Goal: Task Accomplishment & Management: Use online tool/utility

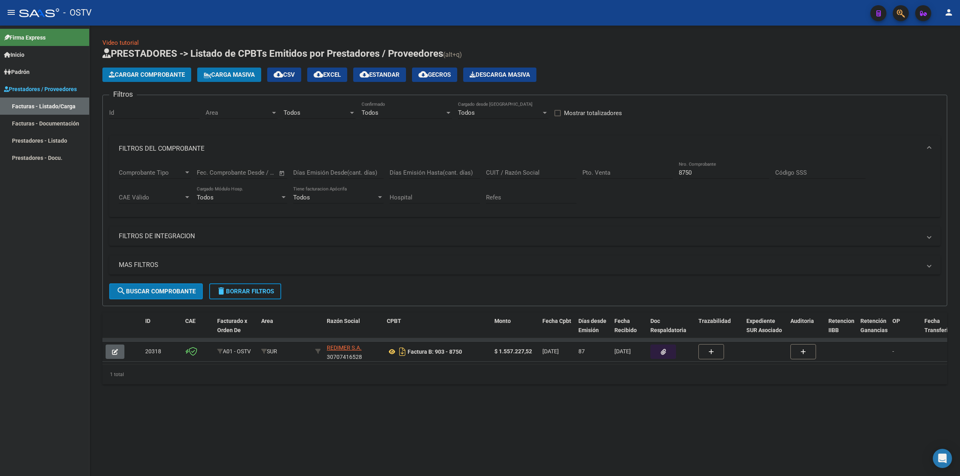
drag, startPoint x: 9, startPoint y: 9, endPoint x: 56, endPoint y: 15, distance: 47.2
click at [10, 8] on mat-icon "menu" at bounding box center [11, 13] width 10 height 10
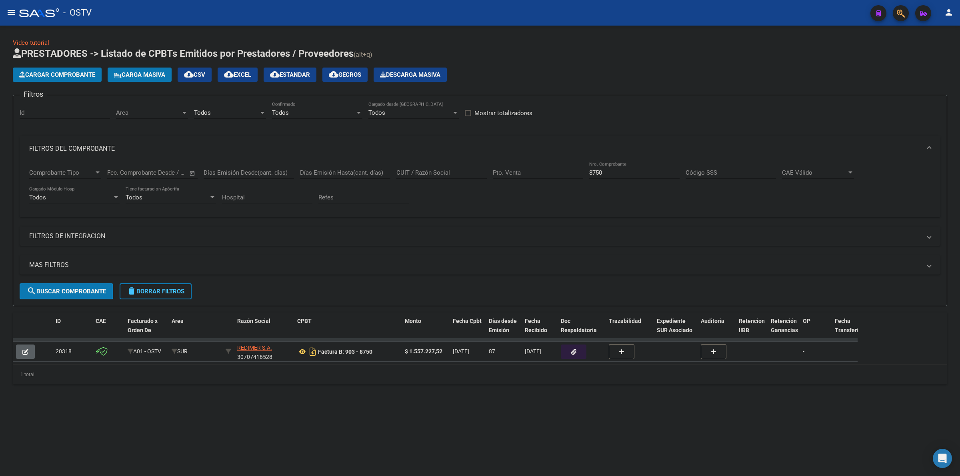
drag, startPoint x: 143, startPoint y: 295, endPoint x: 153, endPoint y: 291, distance: 10.9
click at [143, 295] on button "delete Borrar Filtros" at bounding box center [156, 291] width 72 height 16
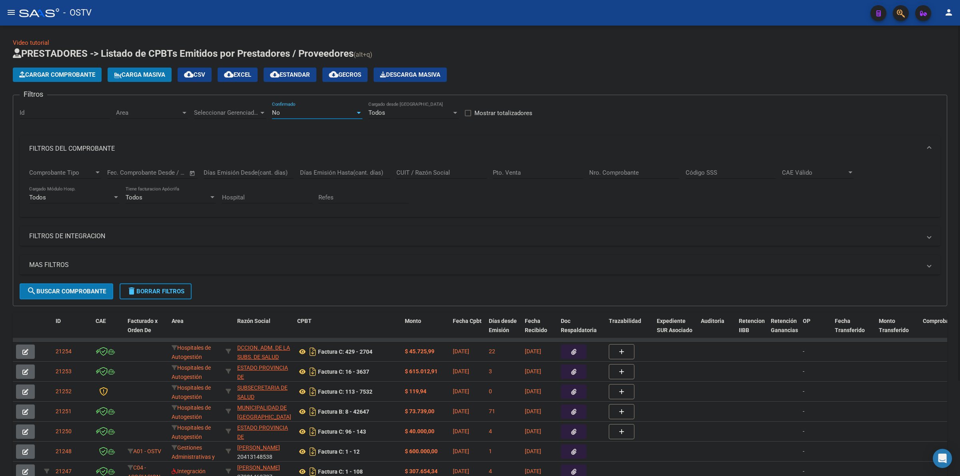
click at [321, 109] on div "No" at bounding box center [313, 112] width 83 height 7
drag, startPoint x: 285, startPoint y: 77, endPoint x: 617, endPoint y: 155, distance: 341.0
click at [285, 76] on span "Todos" at bounding box center [317, 76] width 90 height 18
click at [644, 174] on input "Nro. Comprobante" at bounding box center [634, 172] width 90 height 7
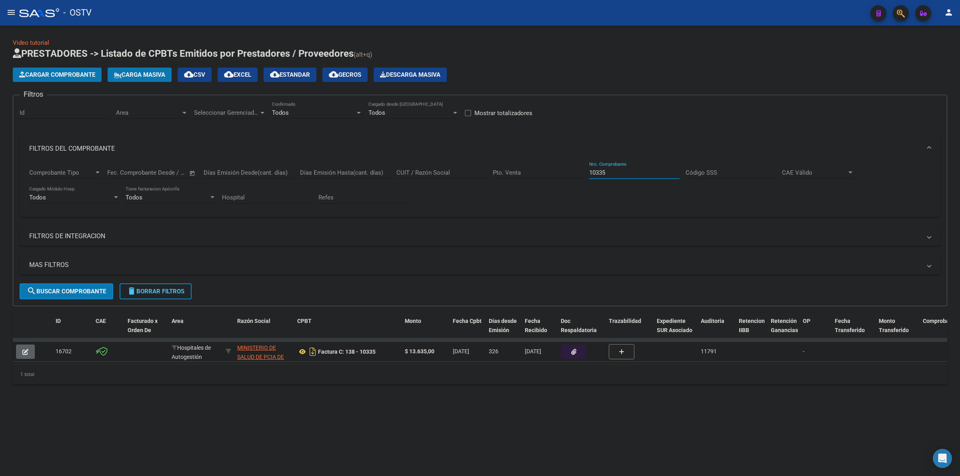
type input "10335"
click at [573, 352] on icon "button" at bounding box center [573, 352] width 5 height 6
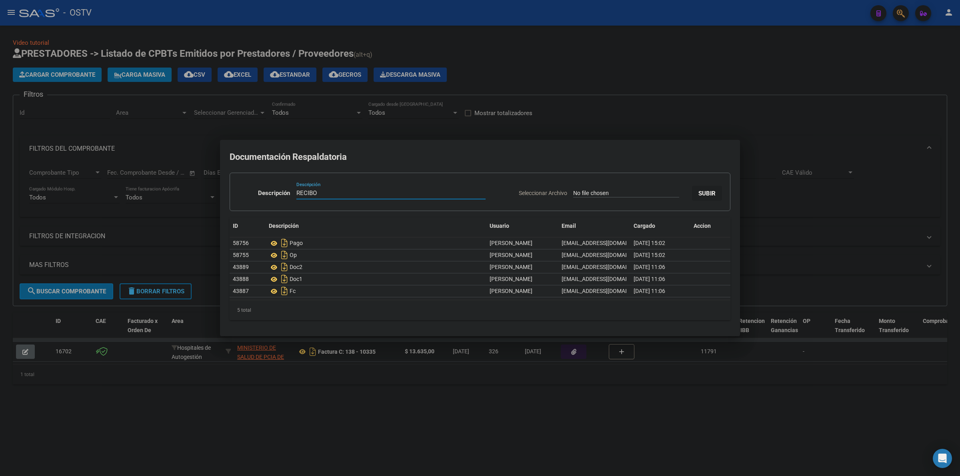
type input "RECIBO"
type input "C:\fakepath\RECIBO - 138 3940 - HZGA GENERAL [PERSON_NAME].pdf"
click at [708, 187] on button "SUBIR" at bounding box center [707, 193] width 30 height 15
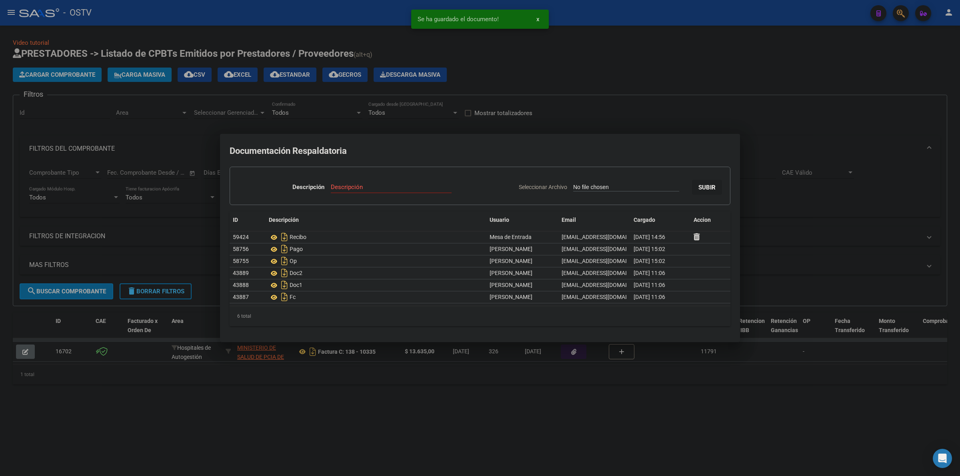
click at [641, 124] on div at bounding box center [480, 238] width 960 height 476
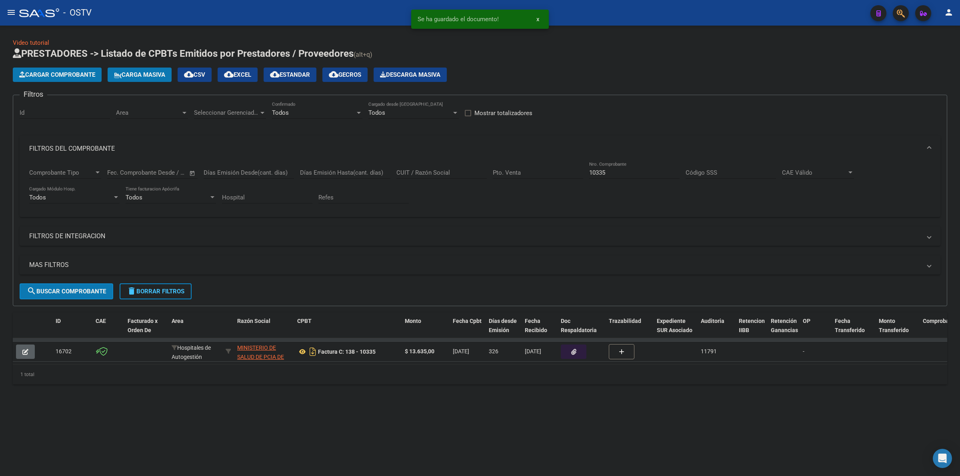
click at [612, 172] on input "10335" at bounding box center [634, 172] width 90 height 7
click at [604, 172] on input "10335" at bounding box center [634, 172] width 90 height 7
click at [598, 172] on input "10335" at bounding box center [634, 172] width 90 height 7
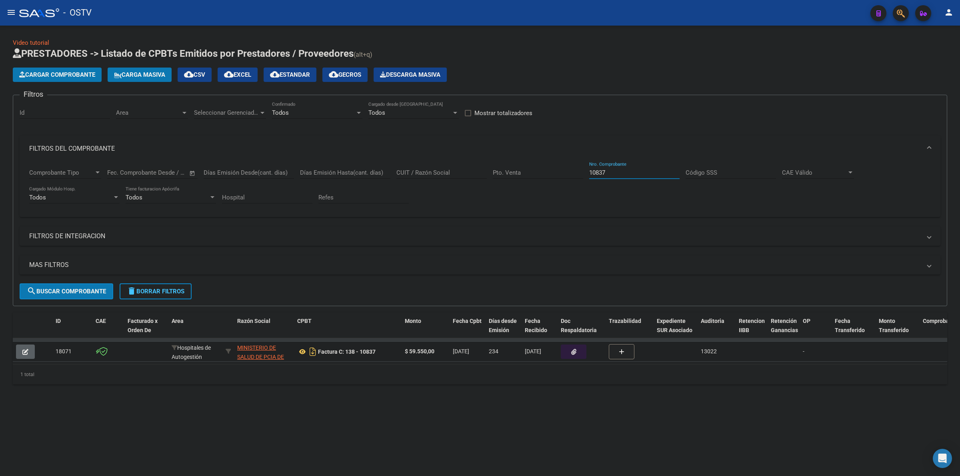
type input "10837"
click at [567, 354] on button "button" at bounding box center [574, 352] width 26 height 14
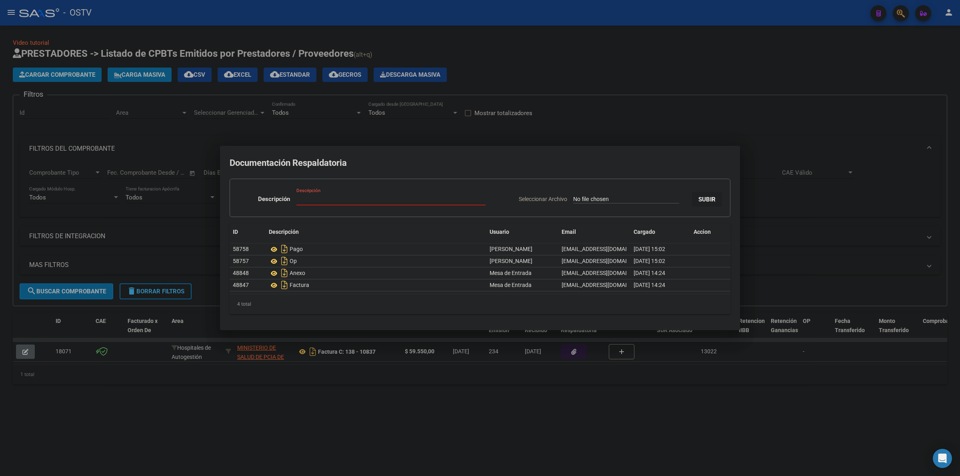
type input "C:\fakepath\RECIBO - 138 3940 - HZGA GENERAL [PERSON_NAME].pdf"
type input "RECIBO"
click at [692, 192] on button "SUBIR" at bounding box center [707, 199] width 30 height 15
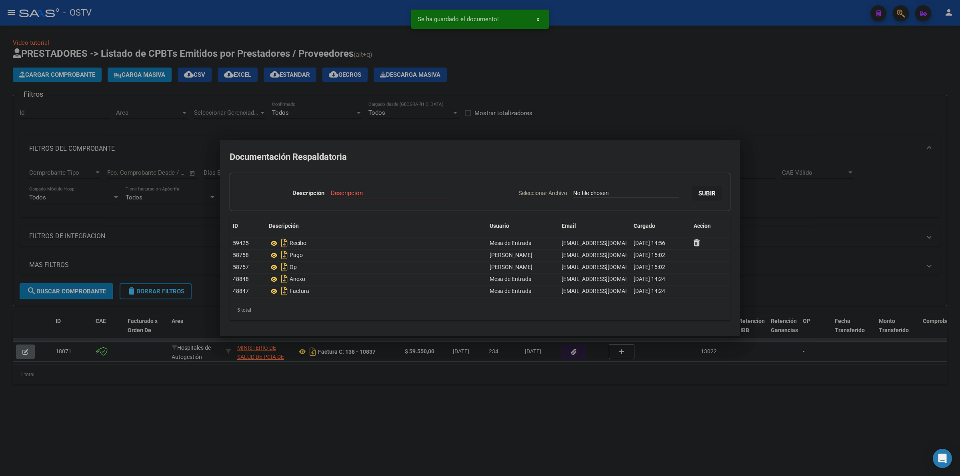
click at [564, 411] on div at bounding box center [480, 238] width 960 height 476
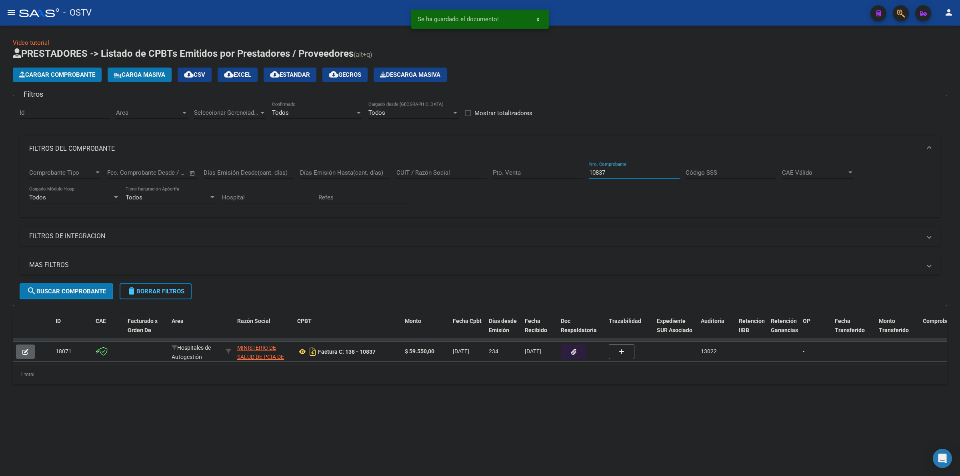
click at [600, 170] on input "10837" at bounding box center [634, 172] width 90 height 7
click at [600, 169] on input "10837" at bounding box center [634, 172] width 90 height 7
type input "10887"
click at [575, 352] on icon "button" at bounding box center [573, 352] width 5 height 6
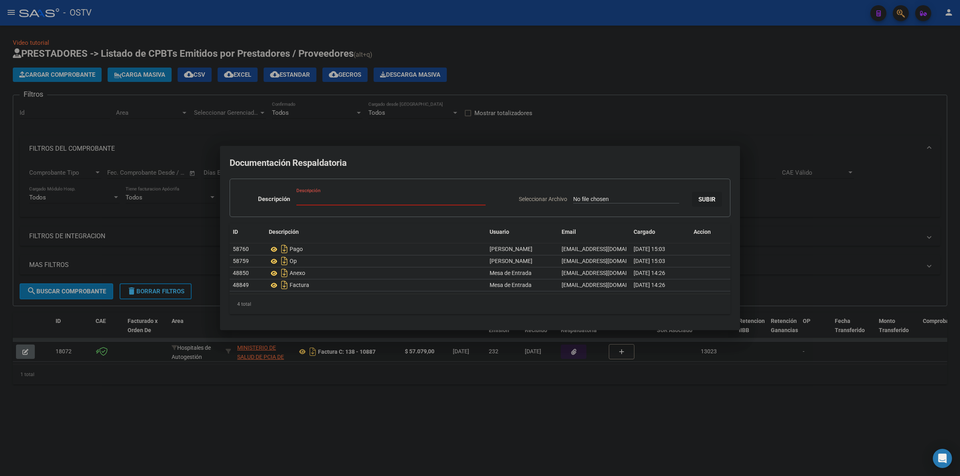
type input "C:\fakepath\RECIBO - 138 3940 - HZGA GENERAL [PERSON_NAME].pdf"
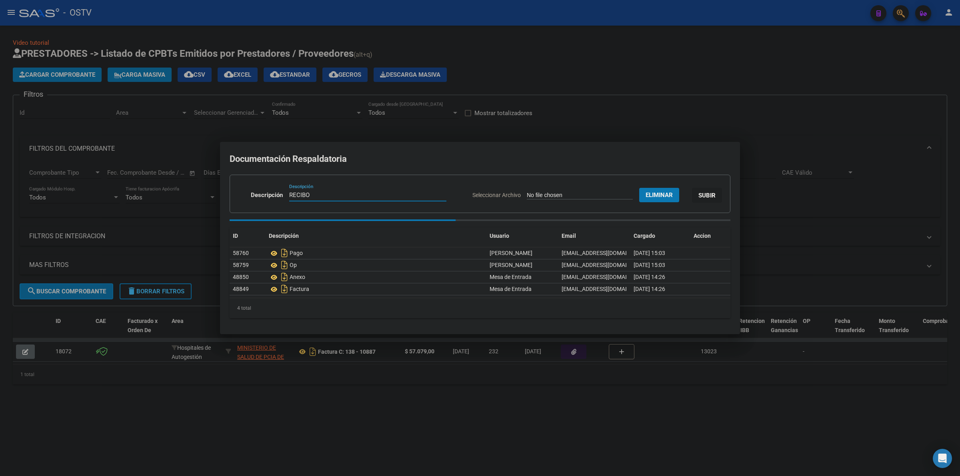
type input "RECIBO"
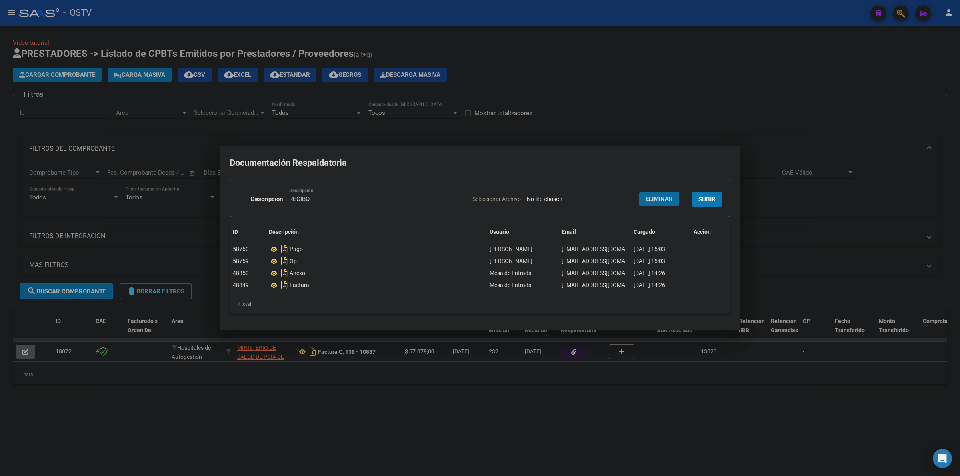
click at [698, 195] on button "SUBIR" at bounding box center [707, 199] width 30 height 15
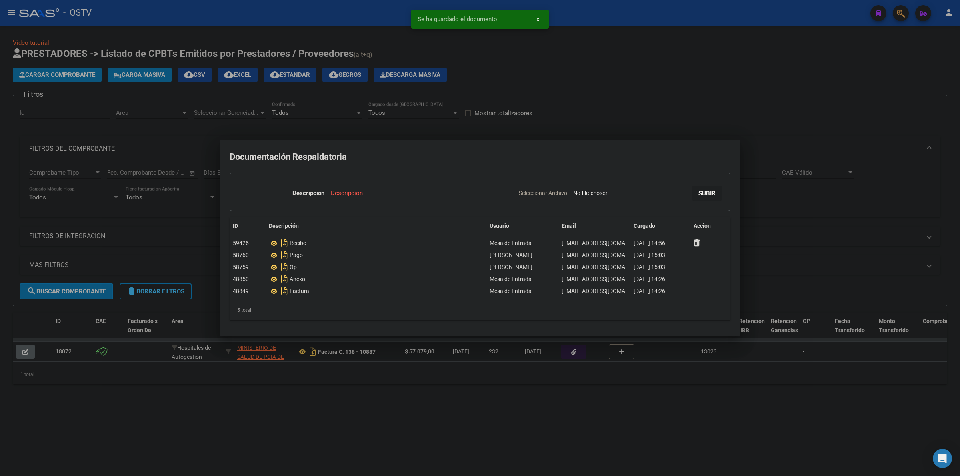
click at [508, 406] on div at bounding box center [480, 238] width 960 height 476
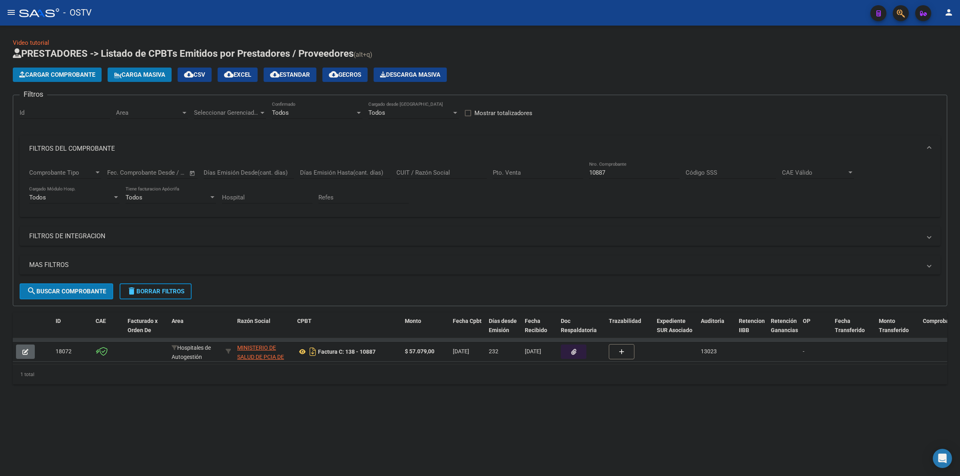
click at [371, 393] on div "Video tutorial PRESTADORES -> Listado de CPBTs Emitidos por Prestadores / Prove…" at bounding box center [480, 218] width 960 height 385
click at [337, 34] on div "Video tutorial PRESTADORES -> Listado de CPBTs Emitidos por Prestadores / Prove…" at bounding box center [480, 218] width 960 height 385
click at [160, 290] on span "delete Borrar Filtros" at bounding box center [156, 291] width 58 height 7
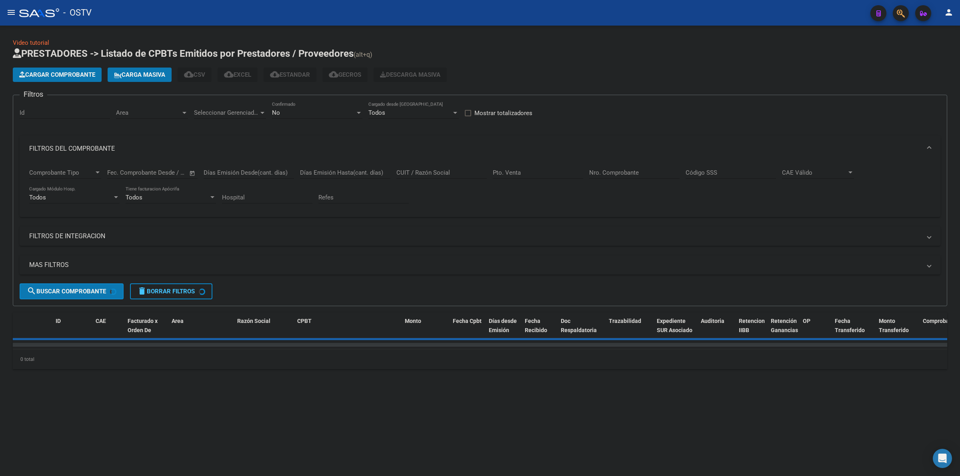
click at [325, 108] on div "No Confirmado" at bounding box center [317, 110] width 90 height 17
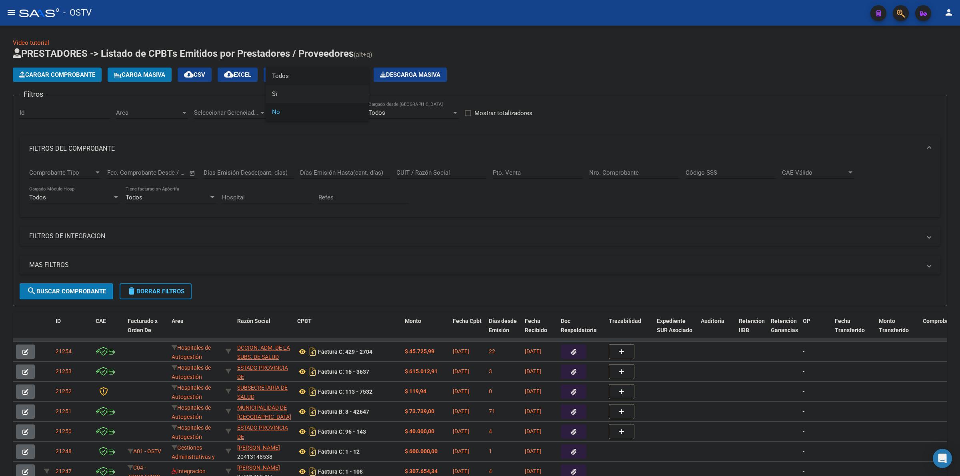
click at [294, 71] on span "Todos" at bounding box center [317, 76] width 90 height 18
click at [554, 58] on h1 "PRESTADORES -> Listado de CPBTs Emitidos por Prestadores / Proveedores (alt+q)" at bounding box center [480, 54] width 934 height 14
click at [596, 56] on h1 "PRESTADORES -> Listado de CPBTs Emitidos por Prestadores / Proveedores (alt+q)" at bounding box center [480, 54] width 934 height 14
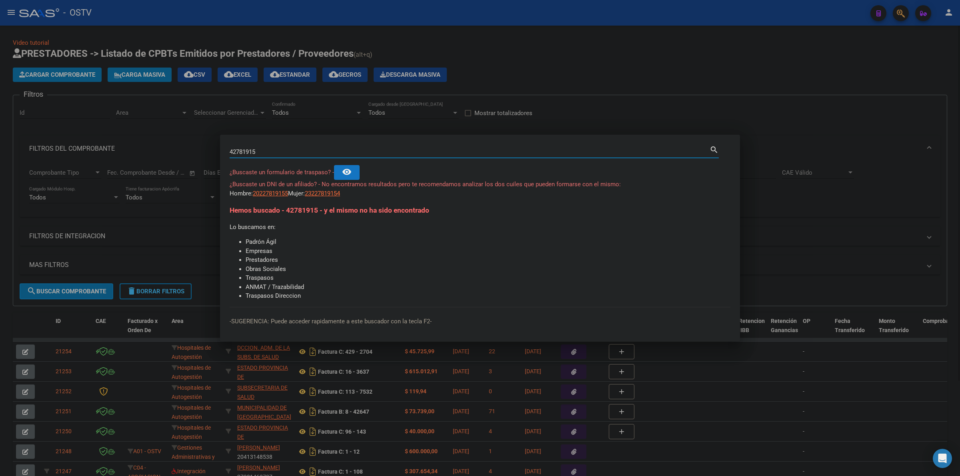
type input "42781915"
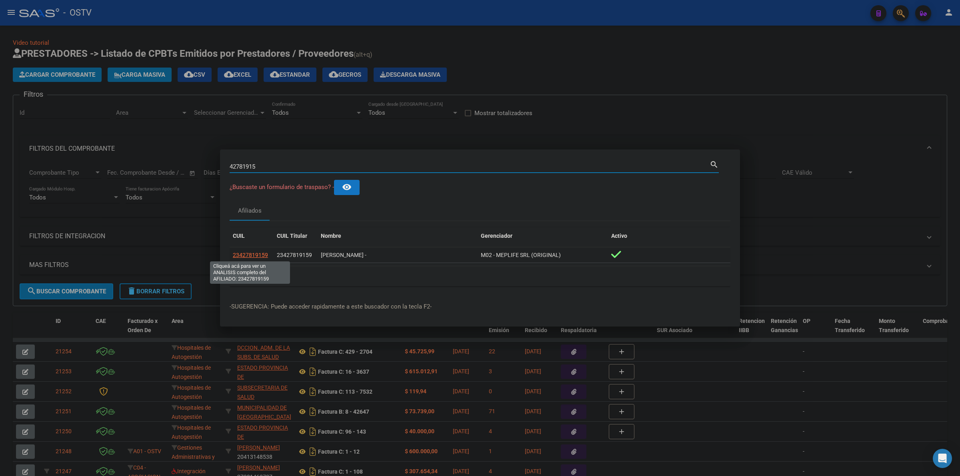
click at [258, 254] on span "23427819159" at bounding box center [250, 255] width 35 height 6
type textarea "23427819159"
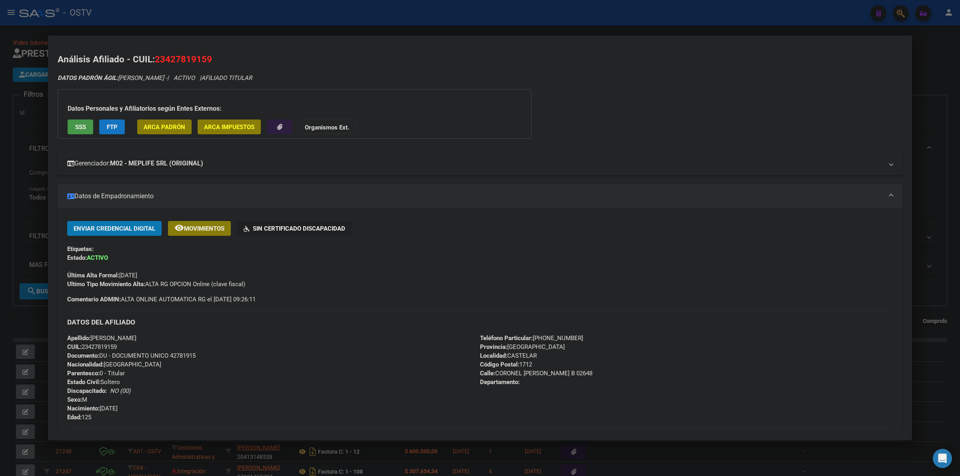
click at [217, 160] on mat-panel-title "Gerenciador: M02 - MEPLIFE SRL (ORIGINAL)" at bounding box center [475, 164] width 816 height 10
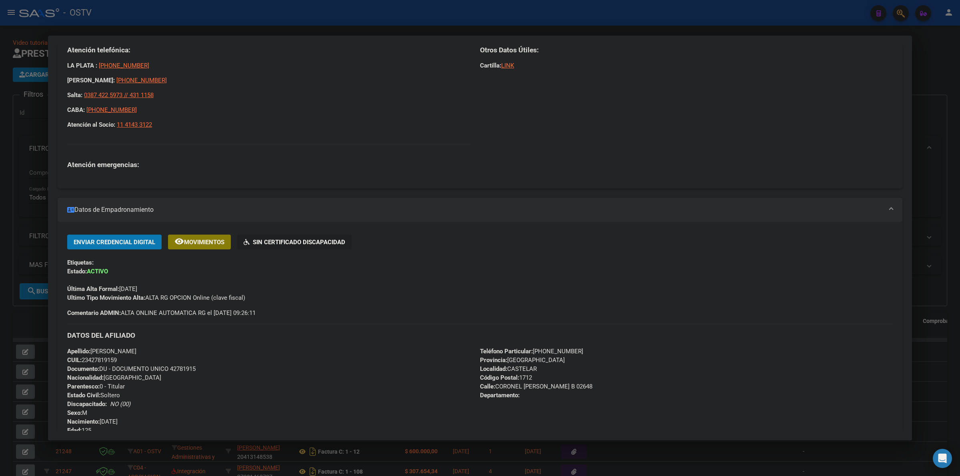
scroll to position [33, 0]
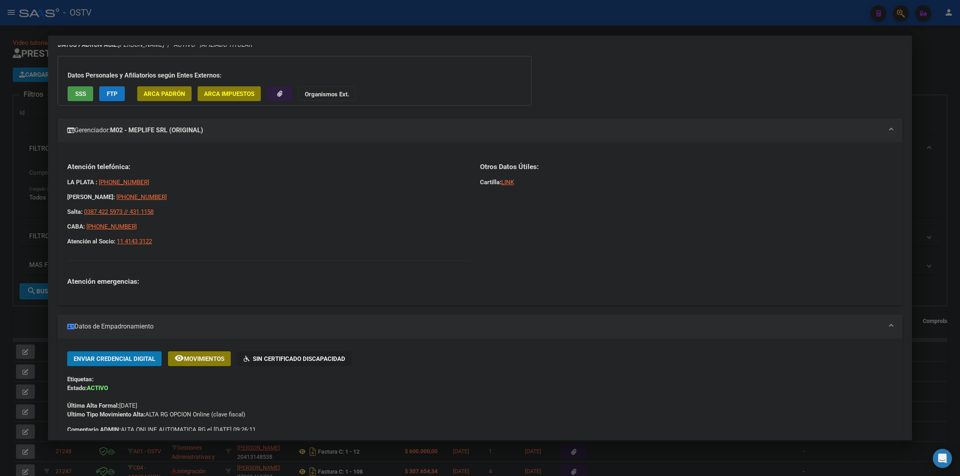
click at [491, 27] on div at bounding box center [480, 238] width 960 height 476
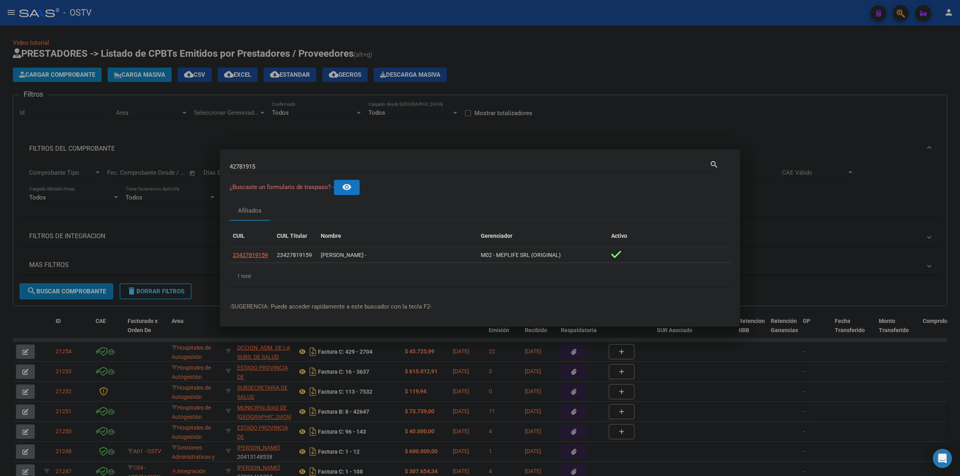
click at [466, 50] on div at bounding box center [480, 238] width 960 height 476
